Goal: Information Seeking & Learning: Learn about a topic

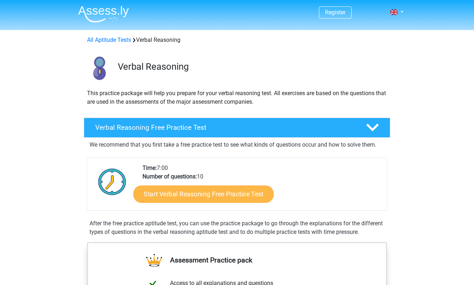
click at [187, 192] on link "Start Verbal Reasoning Free Practice Test" at bounding box center [204, 194] width 140 height 17
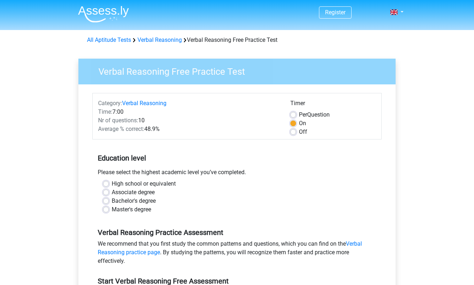
click at [141, 204] on label "Bachelor's degree" at bounding box center [134, 201] width 44 height 9
click at [109, 204] on input "Bachelor's degree" at bounding box center [106, 200] width 6 height 7
radio input "true"
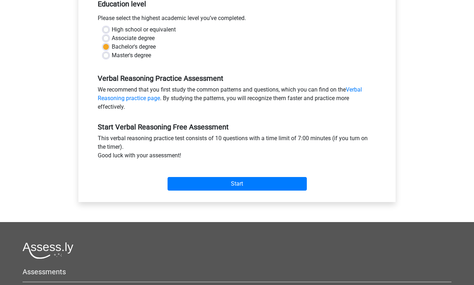
scroll to position [174, 0]
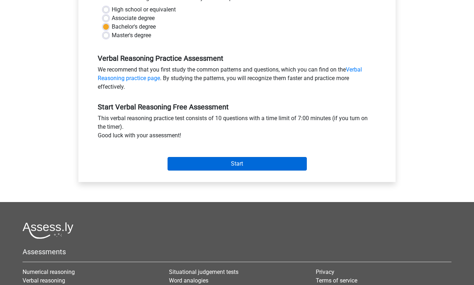
click at [184, 165] on input "Start" at bounding box center [237, 164] width 139 height 14
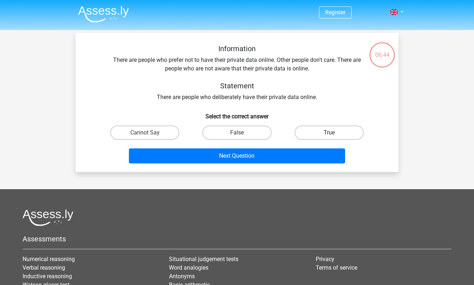
click at [308, 131] on label "True" at bounding box center [329, 133] width 69 height 14
click at [329, 133] on input "True" at bounding box center [331, 135] width 5 height 5
radio input "true"
click at [168, 139] on label "Cannot Say" at bounding box center [144, 133] width 69 height 14
click at [150, 138] on input "Cannot Say" at bounding box center [147, 135] width 5 height 5
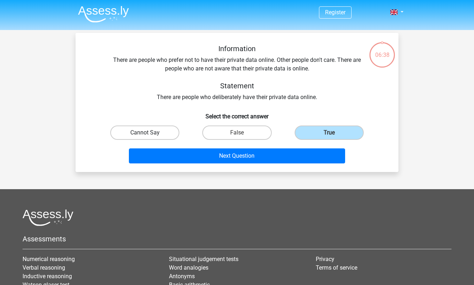
radio input "true"
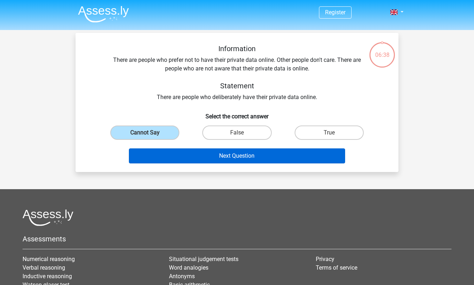
click at [219, 160] on button "Next Question" at bounding box center [237, 156] width 217 height 15
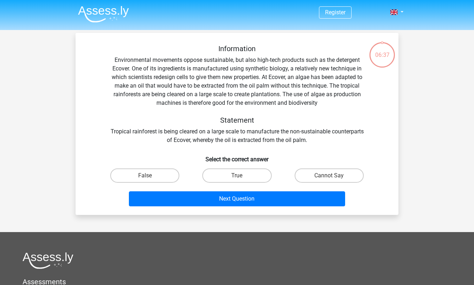
scroll to position [33, 0]
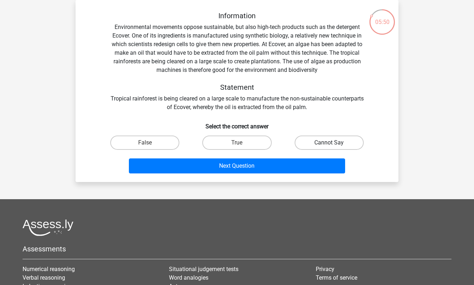
click at [330, 136] on label "Cannot Say" at bounding box center [329, 143] width 69 height 14
click at [330, 143] on input "Cannot Say" at bounding box center [331, 145] width 5 height 5
radio input "true"
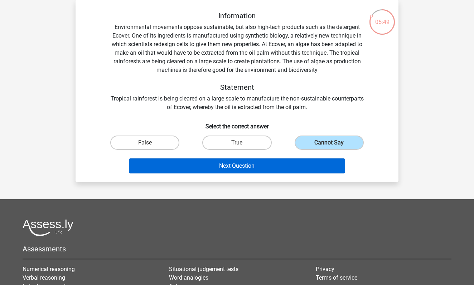
click at [260, 171] on button "Next Question" at bounding box center [237, 166] width 217 height 15
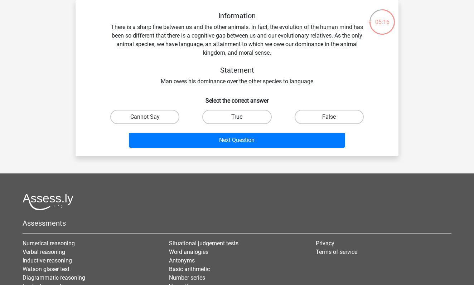
click at [236, 116] on label "True" at bounding box center [236, 117] width 69 height 14
click at [237, 117] on input "True" at bounding box center [239, 119] width 5 height 5
radio input "true"
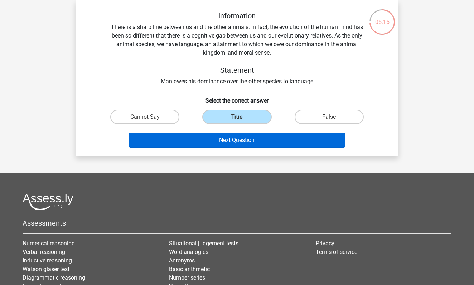
click at [237, 146] on button "Next Question" at bounding box center [237, 140] width 217 height 15
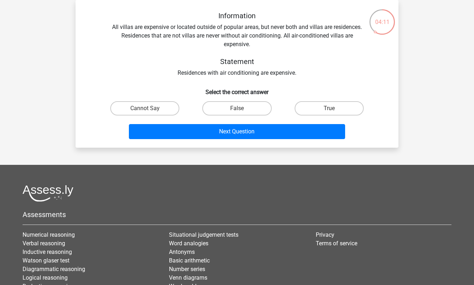
click at [235, 101] on div "False" at bounding box center [237, 108] width 92 height 20
click at [235, 112] on label "False" at bounding box center [236, 108] width 69 height 14
click at [237, 112] on input "False" at bounding box center [239, 111] width 5 height 5
radio input "true"
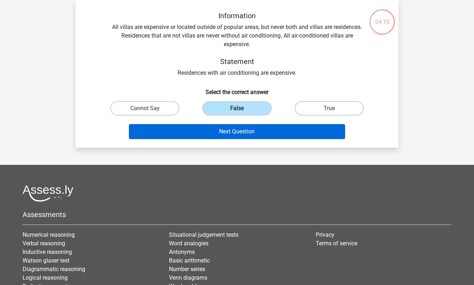
click at [235, 130] on button "Next Question" at bounding box center [237, 131] width 217 height 15
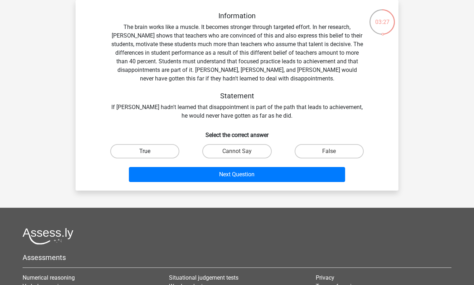
click at [163, 147] on label "True" at bounding box center [144, 151] width 69 height 14
click at [150, 152] on input "True" at bounding box center [147, 154] width 5 height 5
radio input "true"
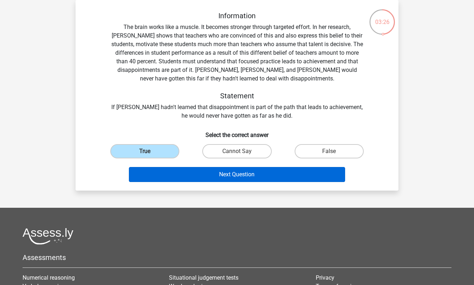
click at [191, 172] on button "Next Question" at bounding box center [237, 174] width 217 height 15
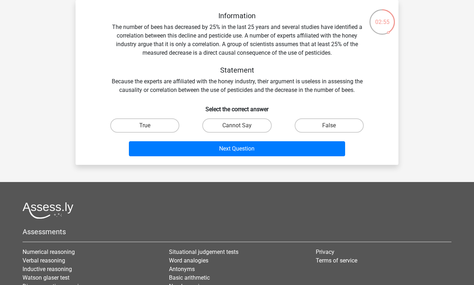
click at [240, 126] on input "Cannot Say" at bounding box center [239, 128] width 5 height 5
radio input "true"
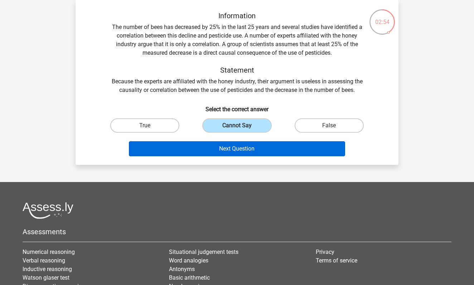
click at [241, 148] on button "Next Question" at bounding box center [237, 148] width 217 height 15
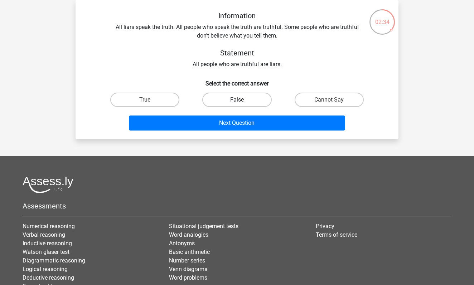
click at [242, 105] on label "False" at bounding box center [236, 100] width 69 height 14
click at [242, 105] on input "False" at bounding box center [239, 102] width 5 height 5
radio input "true"
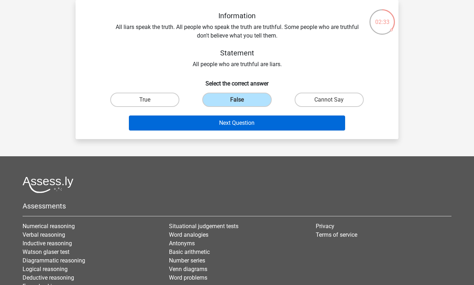
click at [246, 128] on button "Next Question" at bounding box center [237, 123] width 217 height 15
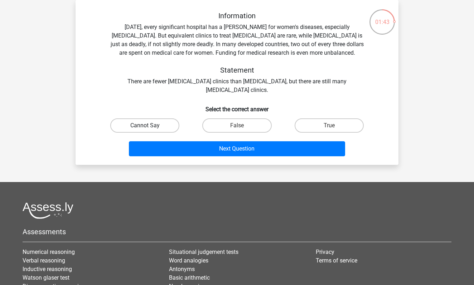
click at [165, 131] on label "Cannot Say" at bounding box center [144, 126] width 69 height 14
click at [150, 130] on input "Cannot Say" at bounding box center [147, 128] width 5 height 5
radio input "true"
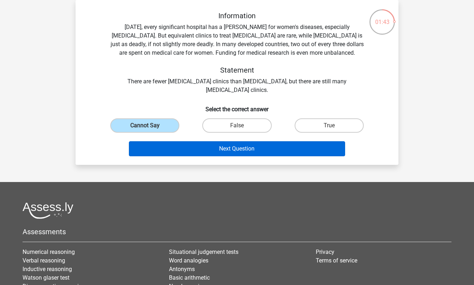
click at [175, 147] on button "Next Question" at bounding box center [237, 148] width 217 height 15
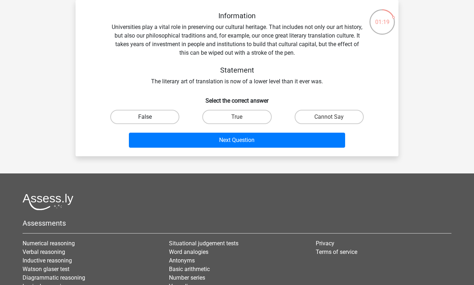
click at [141, 111] on label "False" at bounding box center [144, 117] width 69 height 14
click at [145, 117] on input "False" at bounding box center [147, 119] width 5 height 5
radio input "true"
click at [327, 120] on label "Cannot Say" at bounding box center [329, 117] width 69 height 14
click at [329, 120] on input "Cannot Say" at bounding box center [331, 119] width 5 height 5
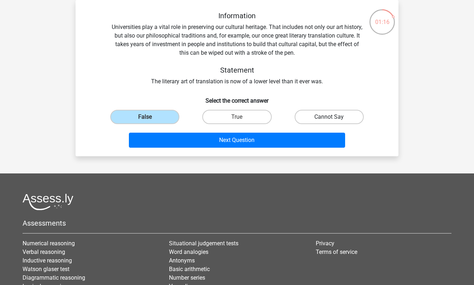
radio input "true"
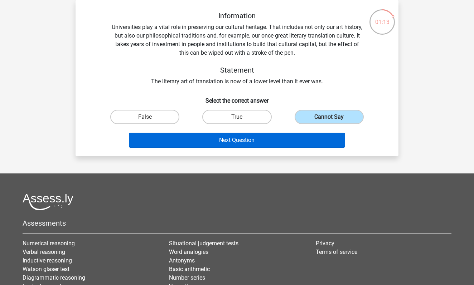
click at [281, 144] on button "Next Question" at bounding box center [237, 140] width 217 height 15
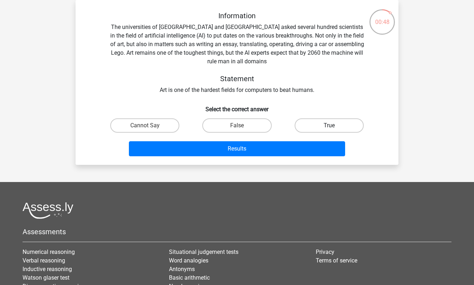
click at [305, 130] on label "True" at bounding box center [329, 126] width 69 height 14
click at [329, 130] on input "True" at bounding box center [331, 128] width 5 height 5
radio input "true"
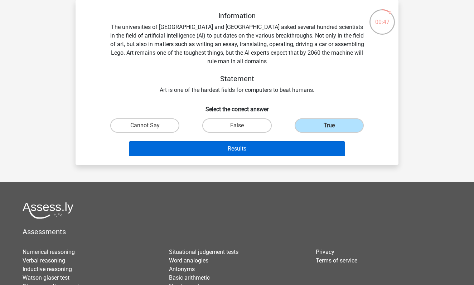
click at [292, 143] on button "Results" at bounding box center [237, 148] width 217 height 15
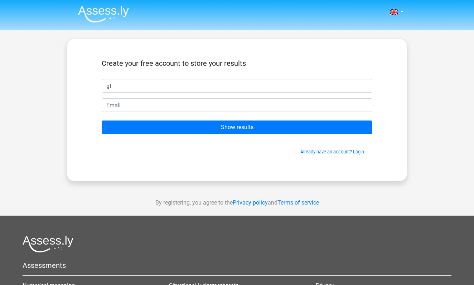
type input "gIt"
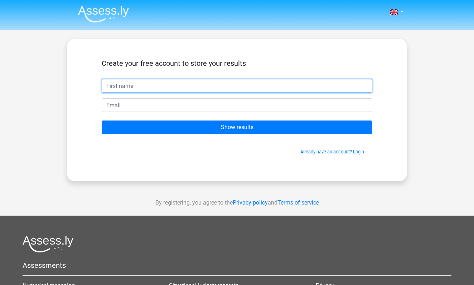
type input "gita"
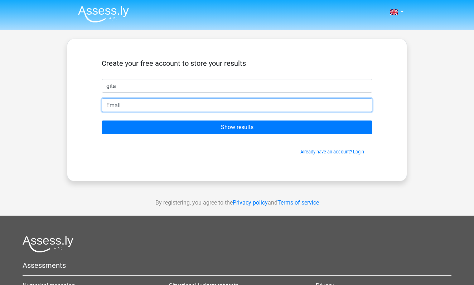
type input "[EMAIL_ADDRESS][PERSON_NAME][DOMAIN_NAME]"
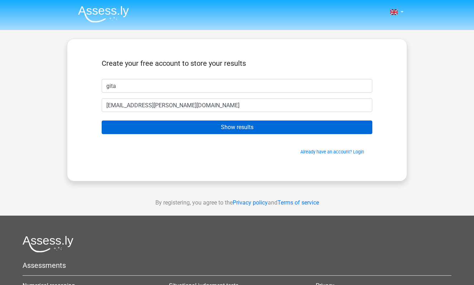
click at [146, 130] on input "Show results" at bounding box center [237, 128] width 271 height 14
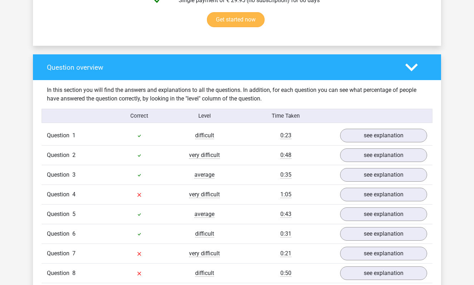
scroll to position [477, 0]
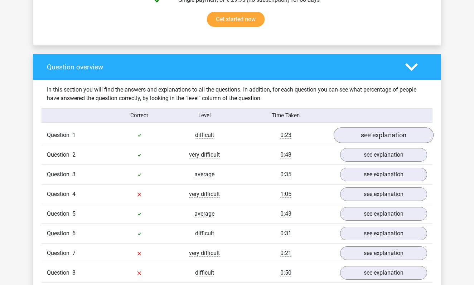
click at [383, 139] on link "see explanation" at bounding box center [384, 136] width 100 height 16
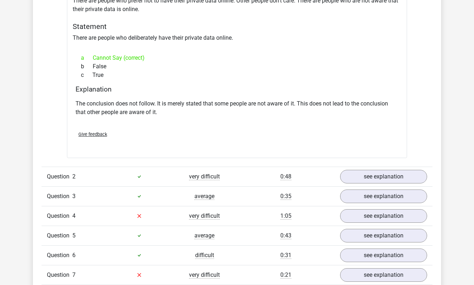
scroll to position [649, 0]
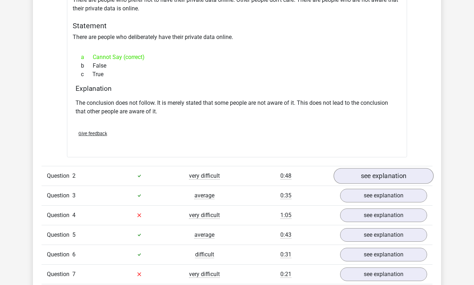
click at [371, 174] on link "see explanation" at bounding box center [384, 176] width 100 height 16
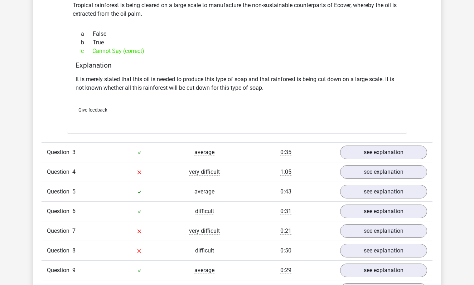
scroll to position [922, 0]
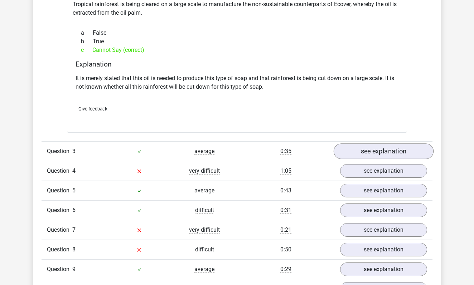
click at [376, 155] on link "see explanation" at bounding box center [384, 152] width 100 height 16
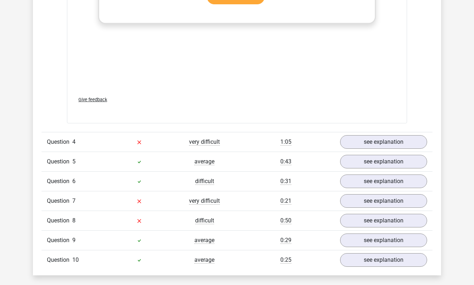
scroll to position [1360, 0]
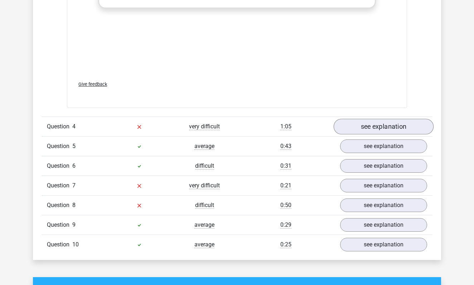
click at [356, 131] on link "see explanation" at bounding box center [384, 127] width 100 height 16
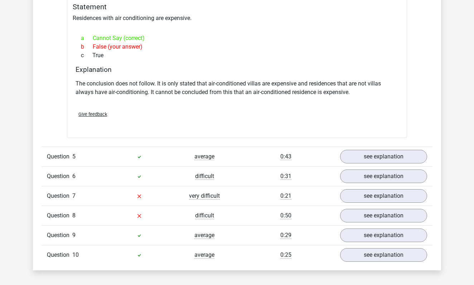
scroll to position [1545, 0]
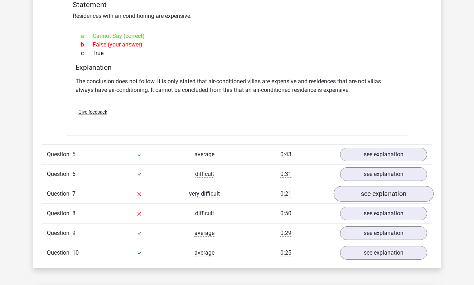
click at [349, 199] on link "see explanation" at bounding box center [384, 194] width 100 height 16
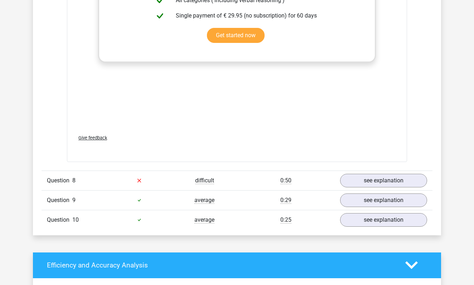
scroll to position [1965, 0]
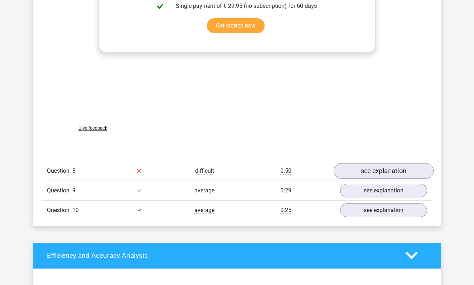
click at [366, 169] on link "see explanation" at bounding box center [384, 171] width 100 height 16
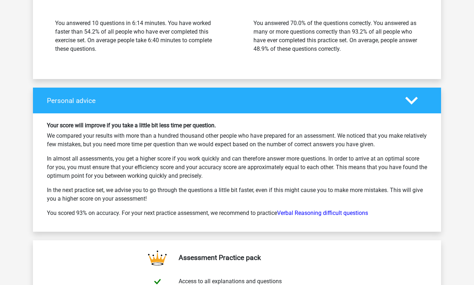
scroll to position [2577, 0]
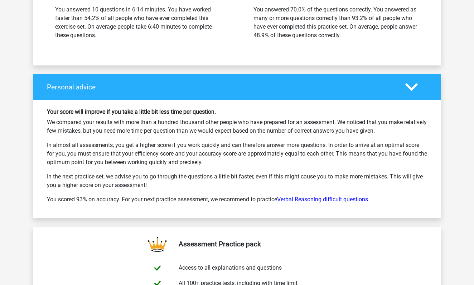
click at [303, 196] on link "Verbal Reasoning difficult questions" at bounding box center [322, 199] width 91 height 7
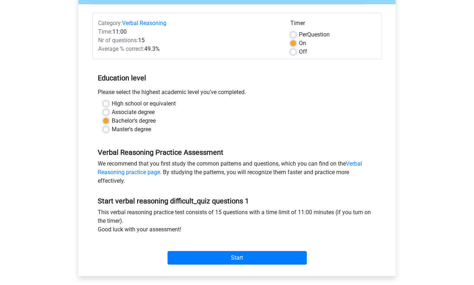
scroll to position [82, 0]
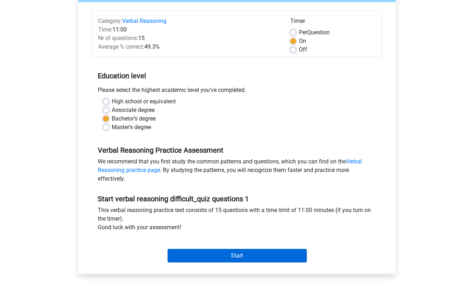
click at [262, 253] on input "Start" at bounding box center [237, 256] width 139 height 14
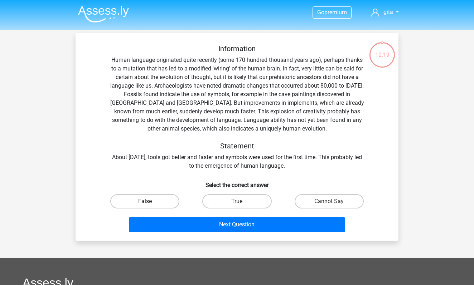
click at [171, 206] on label "False" at bounding box center [144, 201] width 69 height 14
click at [150, 206] on input "False" at bounding box center [147, 204] width 5 height 5
radio input "true"
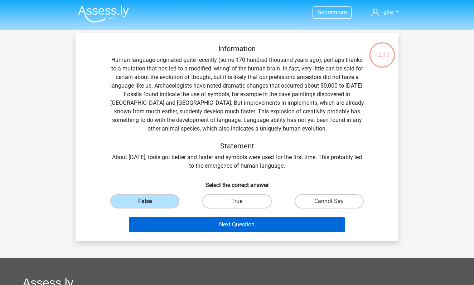
click at [198, 228] on button "Next Question" at bounding box center [237, 224] width 217 height 15
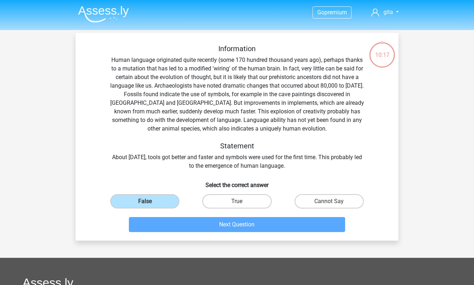
scroll to position [33, 0]
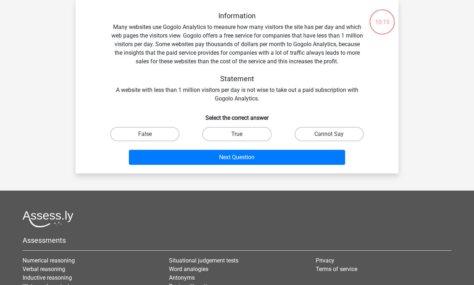
drag, startPoint x: 213, startPoint y: 158, endPoint x: 228, endPoint y: 220, distance: 63.4
click at [228, 220] on div "Go premium gita [EMAIL_ADDRESS][PERSON_NAME][DOMAIN_NAME]" at bounding box center [237, 173] width 474 height 413
click at [149, 137] on label "False" at bounding box center [144, 134] width 69 height 14
click at [149, 137] on input "False" at bounding box center [147, 136] width 5 height 5
radio input "true"
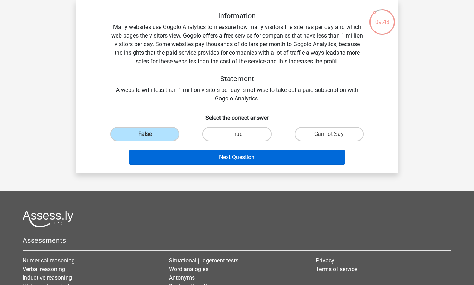
click at [174, 158] on button "Next Question" at bounding box center [237, 157] width 217 height 15
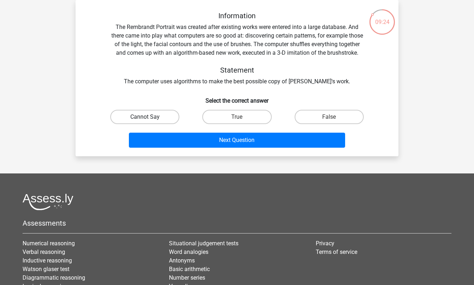
click at [162, 124] on label "Cannot Say" at bounding box center [144, 117] width 69 height 14
click at [150, 122] on input "Cannot Say" at bounding box center [147, 119] width 5 height 5
radio input "true"
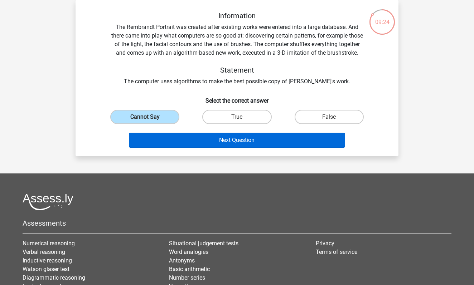
click at [178, 146] on button "Next Question" at bounding box center [237, 140] width 217 height 15
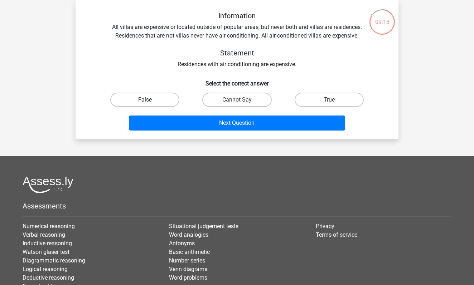
click at [145, 93] on label "False" at bounding box center [144, 100] width 69 height 14
click at [145, 100] on input "False" at bounding box center [147, 102] width 5 height 5
radio input "true"
click at [155, 95] on label "False" at bounding box center [144, 100] width 69 height 14
click at [150, 100] on input "False" at bounding box center [147, 102] width 5 height 5
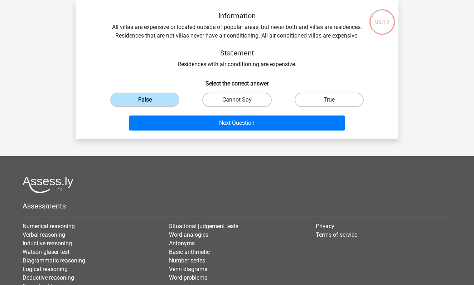
click at [159, 101] on label "False" at bounding box center [144, 100] width 69 height 14
click at [150, 101] on input "False" at bounding box center [147, 102] width 5 height 5
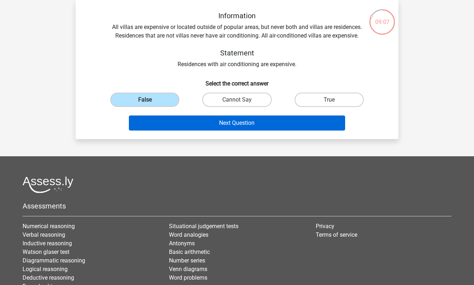
click at [250, 121] on button "Next Question" at bounding box center [237, 123] width 217 height 15
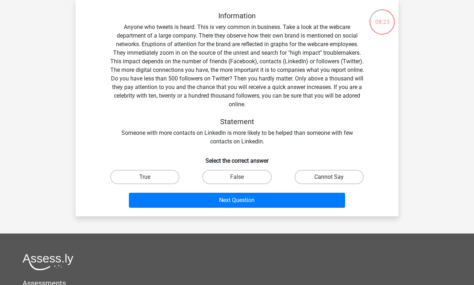
click at [305, 181] on label "Cannot Say" at bounding box center [329, 177] width 69 height 14
click at [329, 181] on input "Cannot Say" at bounding box center [331, 179] width 5 height 5
radio input "true"
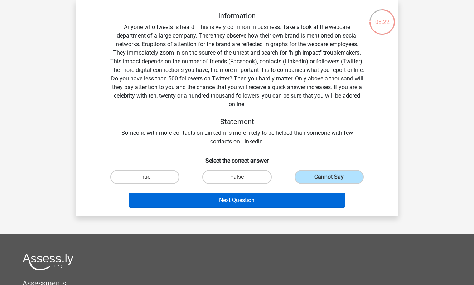
click at [278, 198] on button "Next Question" at bounding box center [237, 200] width 217 height 15
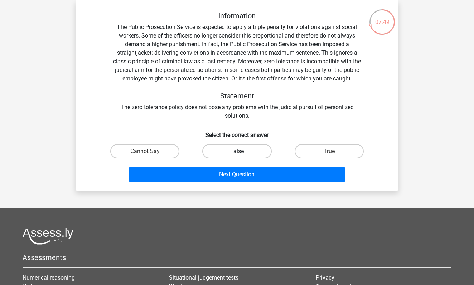
click at [248, 156] on label "False" at bounding box center [236, 151] width 69 height 14
click at [242, 156] on input "False" at bounding box center [239, 154] width 5 height 5
radio input "true"
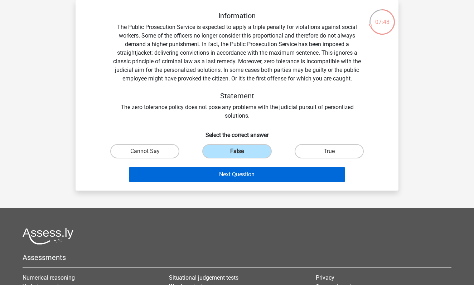
click at [253, 181] on button "Next Question" at bounding box center [237, 174] width 217 height 15
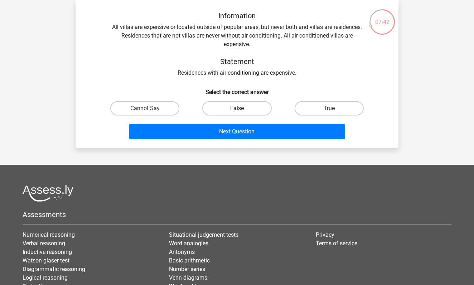
click at [227, 112] on label "False" at bounding box center [236, 108] width 69 height 14
click at [237, 112] on input "False" at bounding box center [239, 111] width 5 height 5
radio input "true"
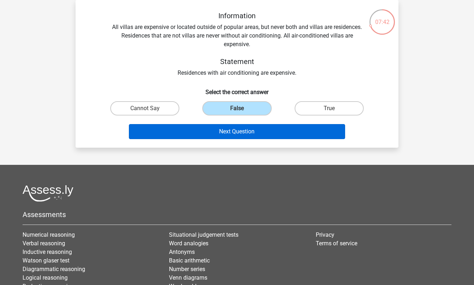
click at [229, 128] on button "Next Question" at bounding box center [237, 131] width 217 height 15
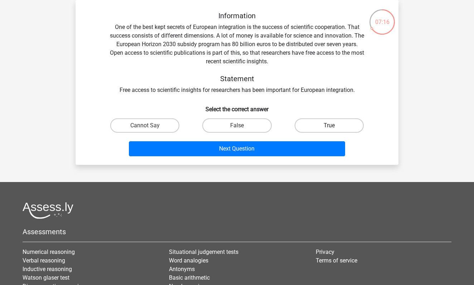
click at [306, 128] on label "True" at bounding box center [329, 126] width 69 height 14
click at [329, 128] on input "True" at bounding box center [331, 128] width 5 height 5
radio input "true"
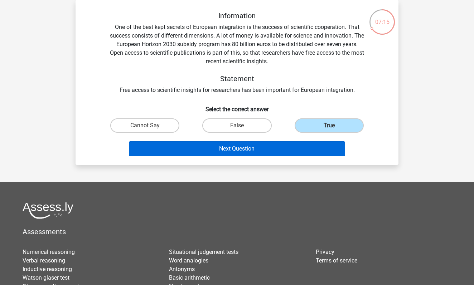
click at [294, 148] on button "Next Question" at bounding box center [237, 148] width 217 height 15
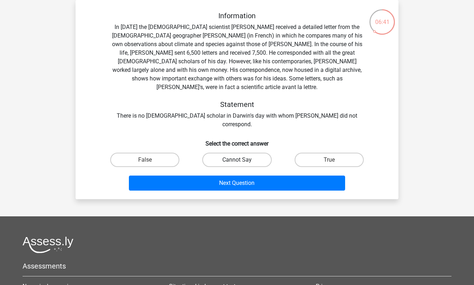
click at [222, 153] on label "Cannot Say" at bounding box center [236, 160] width 69 height 14
click at [237, 160] on input "Cannot Say" at bounding box center [239, 162] width 5 height 5
radio input "true"
click at [226, 153] on label "Cannot Say" at bounding box center [236, 160] width 69 height 14
click at [237, 160] on input "Cannot Say" at bounding box center [239, 162] width 5 height 5
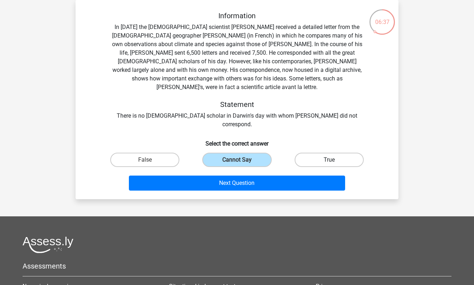
click at [308, 153] on label "True" at bounding box center [329, 160] width 69 height 14
click at [329, 160] on input "True" at bounding box center [331, 162] width 5 height 5
radio input "true"
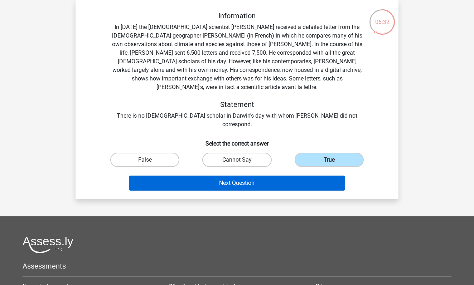
click at [285, 176] on button "Next Question" at bounding box center [237, 183] width 217 height 15
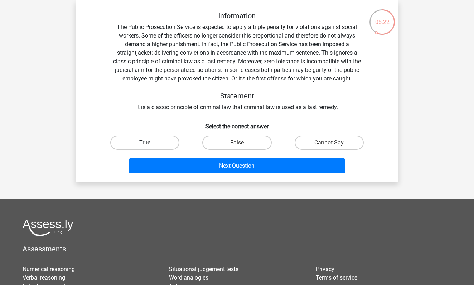
click at [169, 141] on label "True" at bounding box center [144, 143] width 69 height 14
click at [150, 143] on input "True" at bounding box center [147, 145] width 5 height 5
radio input "true"
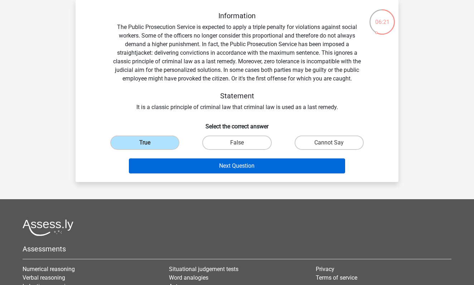
click at [195, 169] on button "Next Question" at bounding box center [237, 166] width 217 height 15
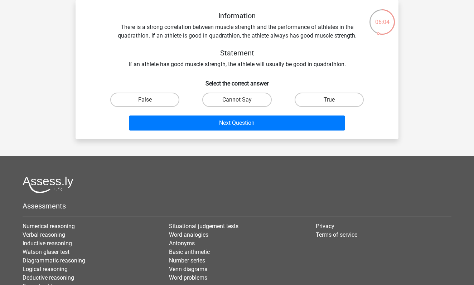
click at [237, 102] on input "Cannot Say" at bounding box center [239, 102] width 5 height 5
radio input "true"
click at [239, 132] on div "Next Question" at bounding box center [237, 125] width 276 height 18
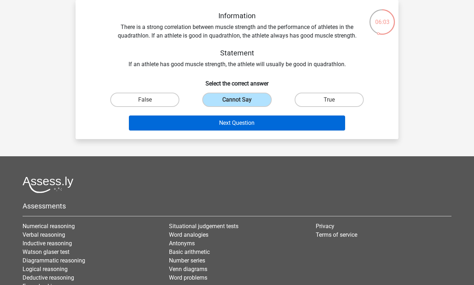
click at [238, 125] on button "Next Question" at bounding box center [237, 123] width 217 height 15
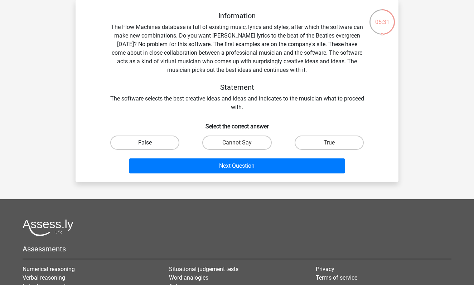
click at [175, 146] on label "False" at bounding box center [144, 143] width 69 height 14
click at [150, 146] on input "False" at bounding box center [147, 145] width 5 height 5
radio input "true"
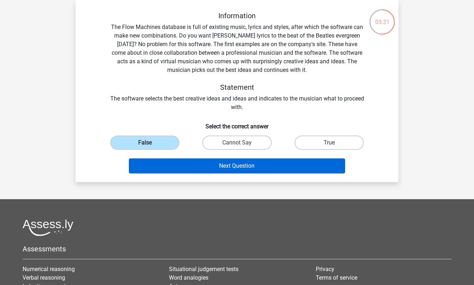
click at [181, 162] on button "Next Question" at bounding box center [237, 166] width 217 height 15
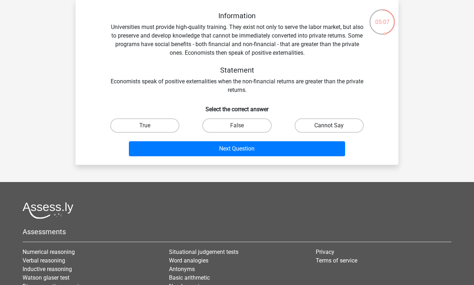
click at [305, 126] on label "Cannot Say" at bounding box center [329, 126] width 69 height 14
click at [329, 126] on input "Cannot Say" at bounding box center [331, 128] width 5 height 5
radio input "true"
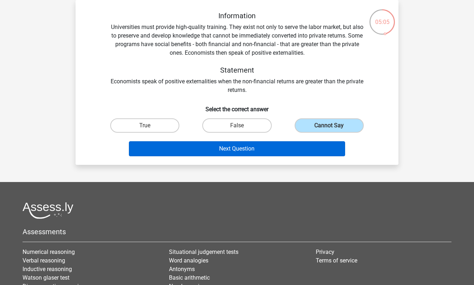
click at [294, 157] on button "Next Question" at bounding box center [237, 148] width 217 height 15
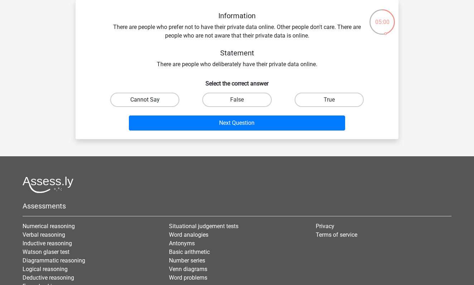
click at [157, 93] on label "Cannot Say" at bounding box center [144, 100] width 69 height 14
click at [150, 100] on input "Cannot Say" at bounding box center [147, 102] width 5 height 5
radio input "true"
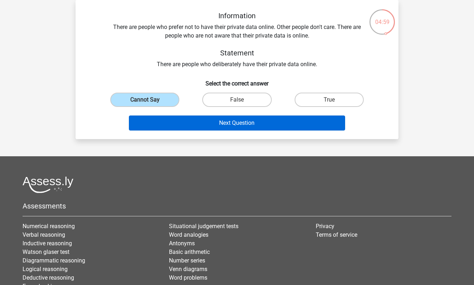
click at [173, 122] on button "Next Question" at bounding box center [237, 123] width 217 height 15
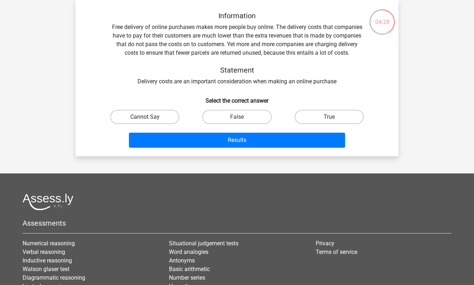
click at [144, 112] on label "Cannot Say" at bounding box center [144, 117] width 69 height 14
click at [145, 117] on input "Cannot Say" at bounding box center [147, 119] width 5 height 5
radio input "true"
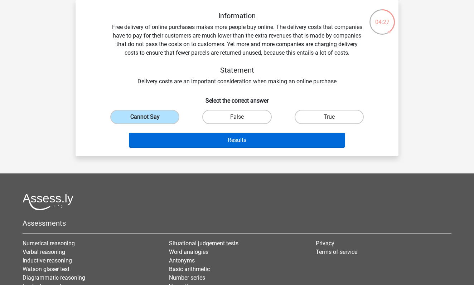
click at [158, 143] on button "Results" at bounding box center [237, 140] width 217 height 15
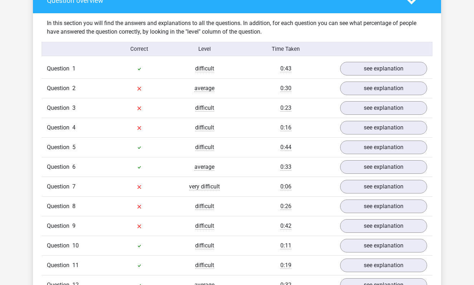
scroll to position [543, 0]
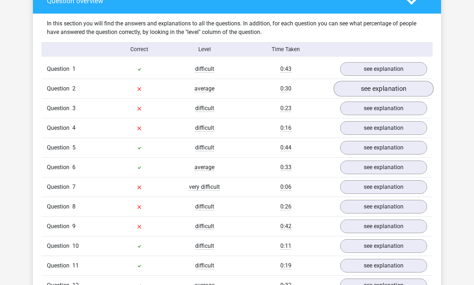
click at [361, 93] on link "see explanation" at bounding box center [384, 89] width 100 height 16
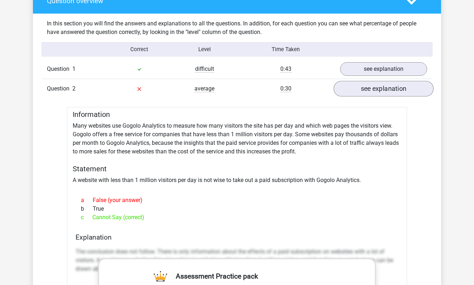
click at [361, 92] on link "see explanation" at bounding box center [384, 89] width 100 height 16
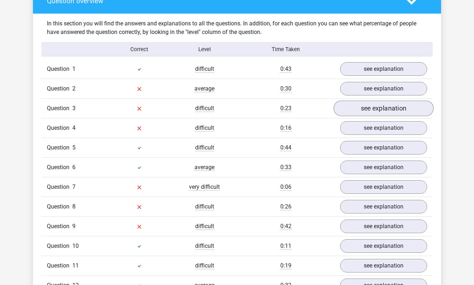
click at [361, 106] on link "see explanation" at bounding box center [384, 109] width 100 height 16
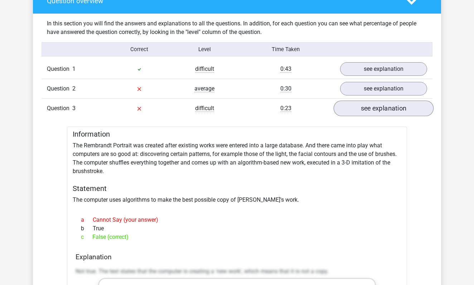
click at [361, 106] on link "see explanation" at bounding box center [384, 109] width 100 height 16
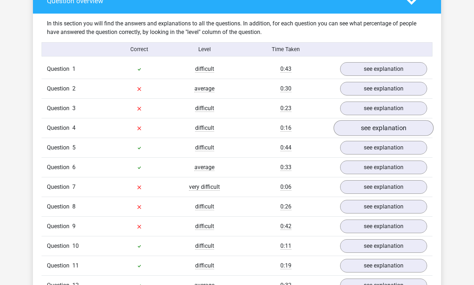
click at [364, 129] on link "see explanation" at bounding box center [384, 129] width 100 height 16
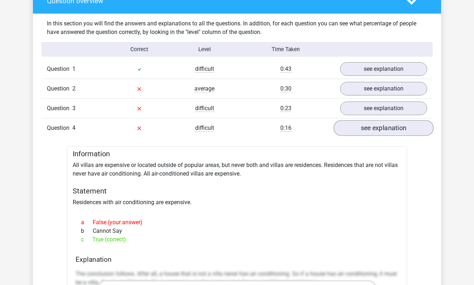
click at [364, 129] on link "see explanation" at bounding box center [384, 129] width 100 height 16
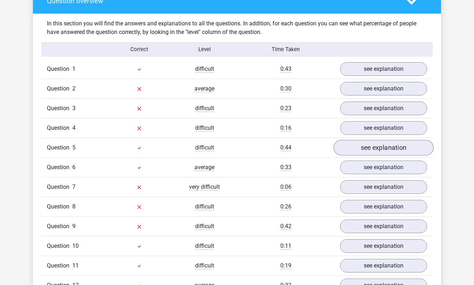
click at [366, 149] on link "see explanation" at bounding box center [384, 148] width 100 height 16
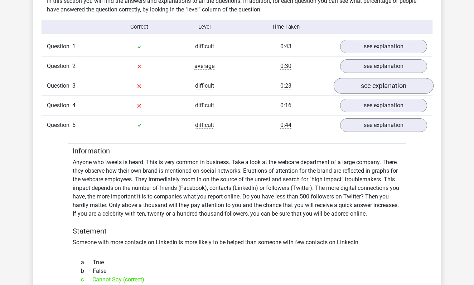
scroll to position [556, 0]
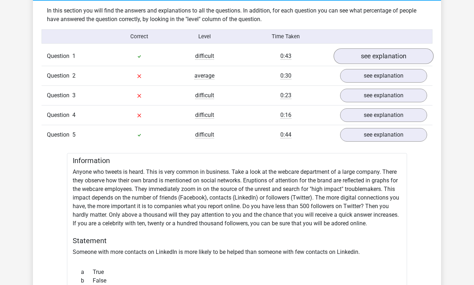
click at [381, 59] on link "see explanation" at bounding box center [384, 57] width 100 height 16
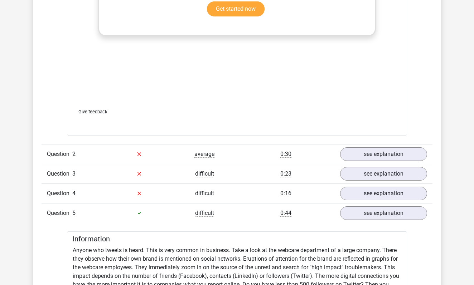
scroll to position [925, 0]
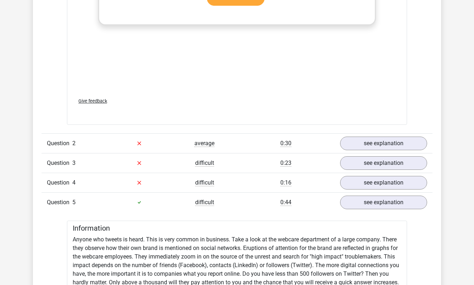
click at [360, 152] on div "Question 2 average 0:30 see explanation" at bounding box center [237, 144] width 391 height 20
click at [360, 148] on link "see explanation" at bounding box center [384, 144] width 100 height 16
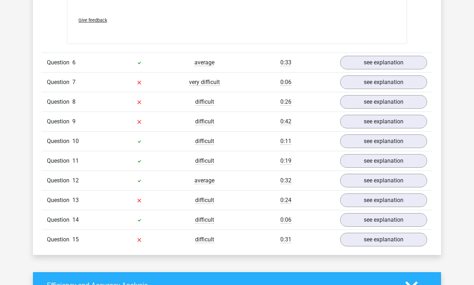
scroll to position [1931, 0]
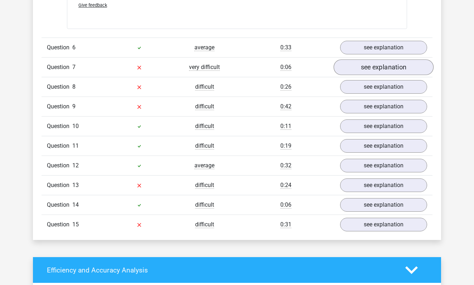
click at [371, 69] on link "see explanation" at bounding box center [384, 67] width 100 height 16
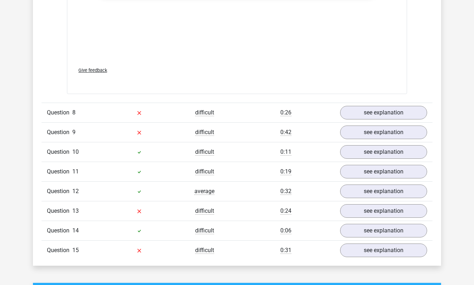
scroll to position [2304, 0]
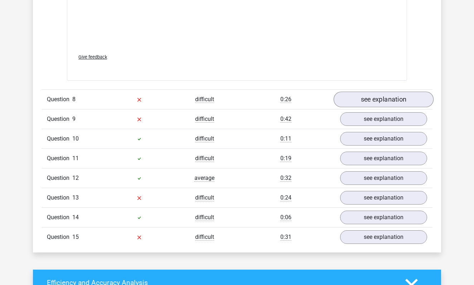
click at [350, 100] on link "see explanation" at bounding box center [384, 100] width 100 height 16
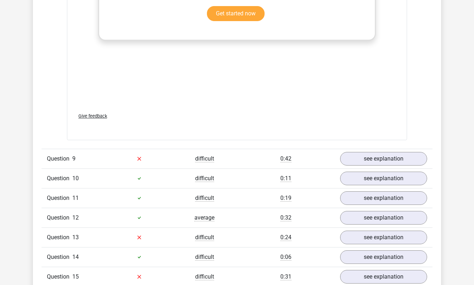
scroll to position [2702, 0]
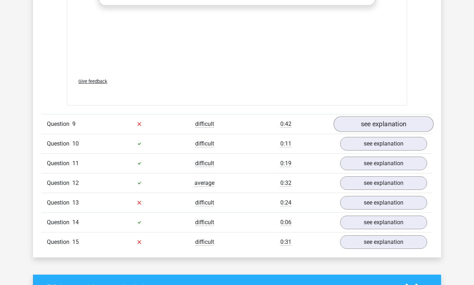
click at [364, 126] on link "see explanation" at bounding box center [384, 124] width 100 height 16
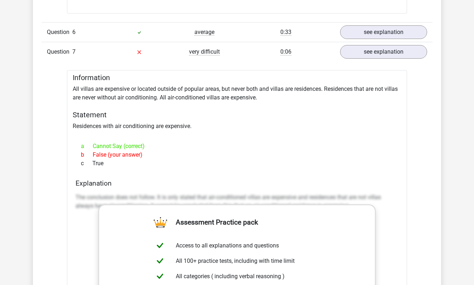
scroll to position [1865, 0]
